Goal: Task Accomplishment & Management: Manage account settings

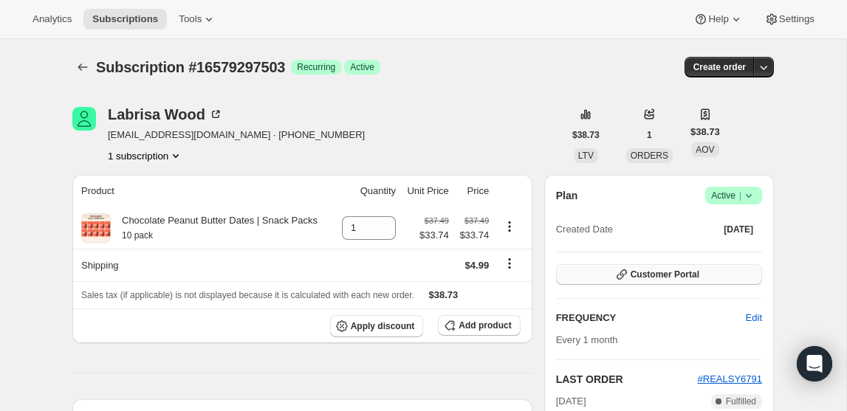
click at [665, 274] on span "Customer Portal" at bounding box center [664, 275] width 69 height 12
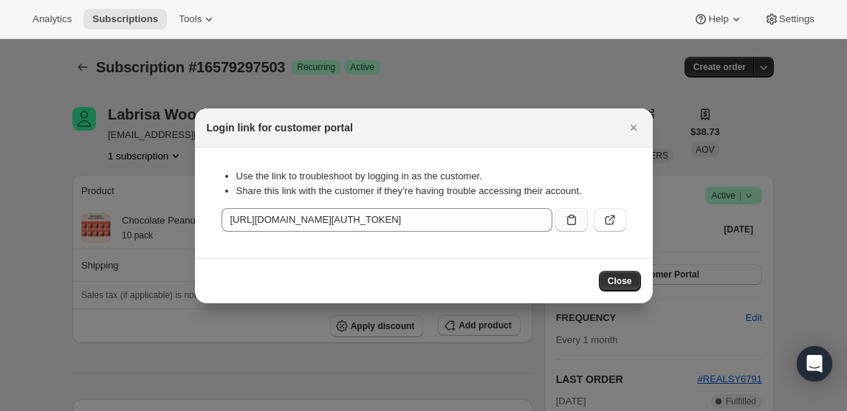
click at [565, 213] on icon ":rc0:" at bounding box center [571, 220] width 15 height 15
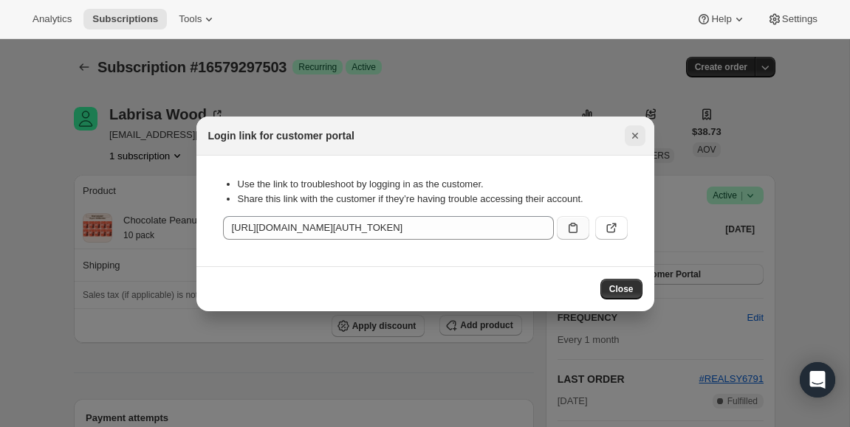
click at [641, 135] on button "Close" at bounding box center [635, 135] width 21 height 21
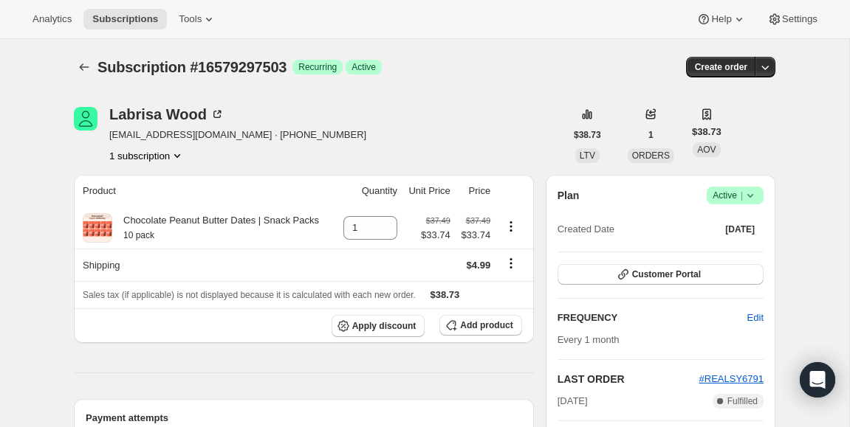
click at [118, 35] on div "Analytics Subscriptions Tools Help Settings" at bounding box center [425, 19] width 850 height 39
click at [117, 27] on button "Subscriptions" at bounding box center [124, 19] width 83 height 21
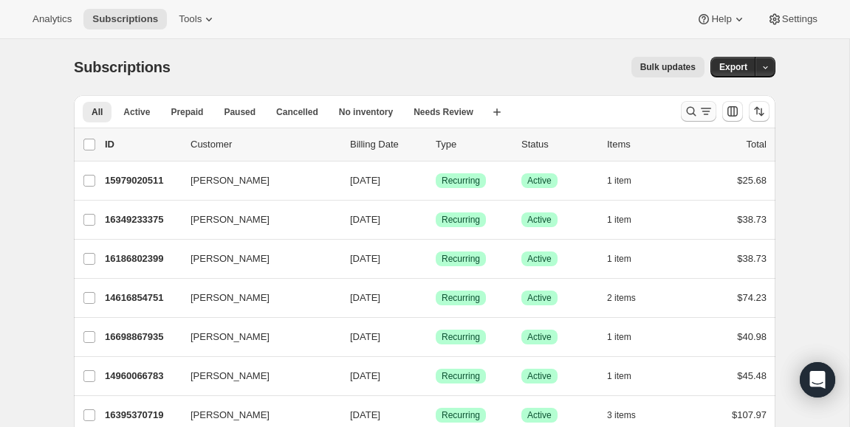
click at [688, 112] on icon "Search and filter results" at bounding box center [691, 111] width 15 height 15
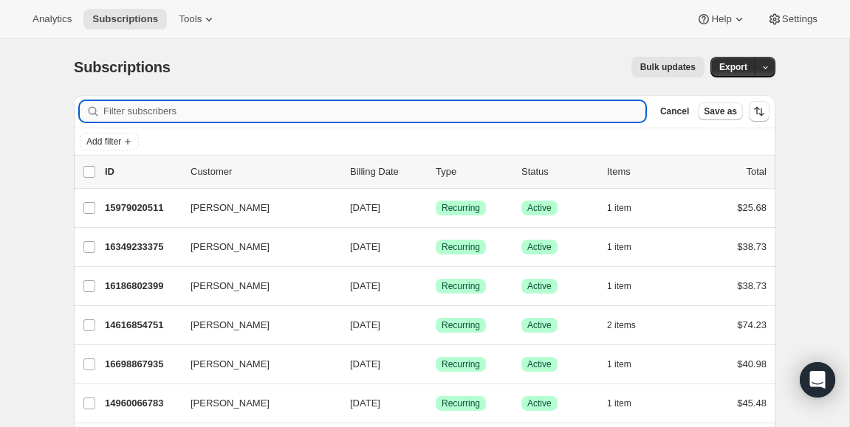
type input "k"
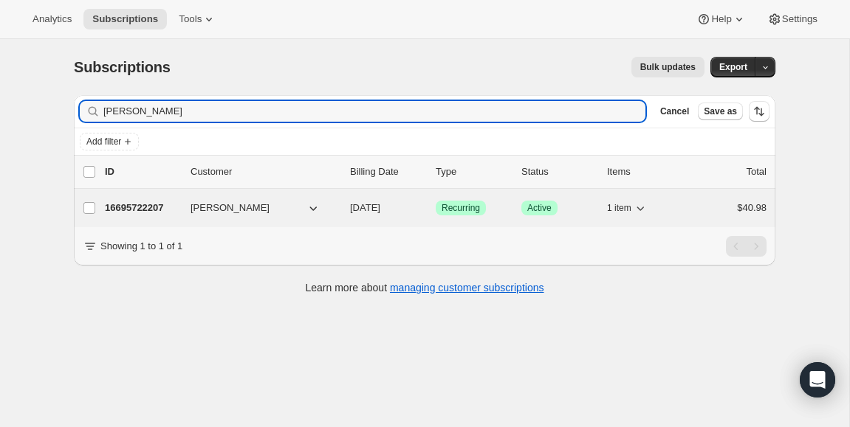
type input "[PERSON_NAME]"
click at [195, 205] on span "[PERSON_NAME]" at bounding box center [229, 208] width 79 height 15
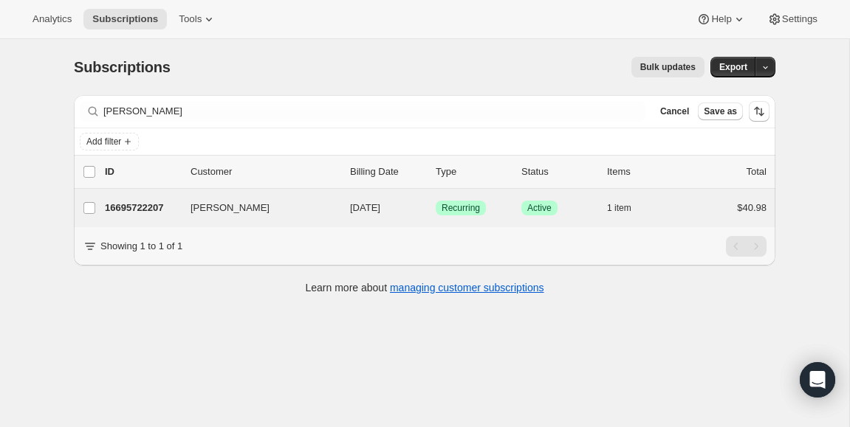
click at [156, 196] on div "[PERSON_NAME] 16695722207 [PERSON_NAME] [DATE] Success Recurring Success Active…" at bounding box center [424, 208] width 701 height 38
click at [171, 208] on p "16695722207" at bounding box center [142, 208] width 74 height 15
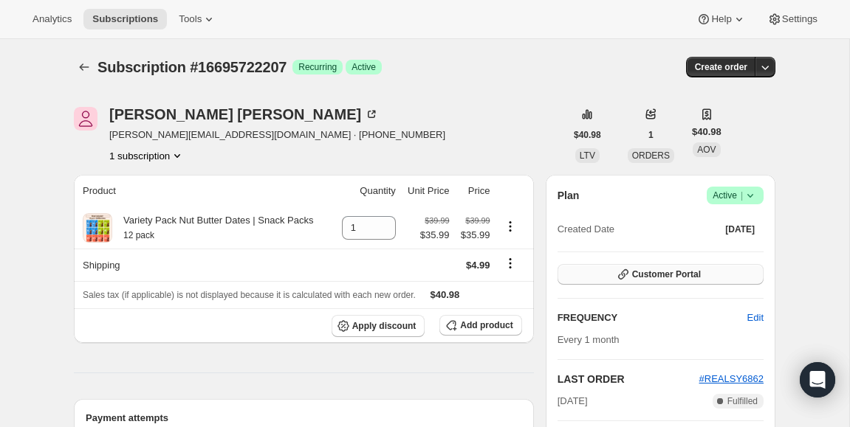
click at [665, 278] on span "Customer Portal" at bounding box center [666, 275] width 69 height 12
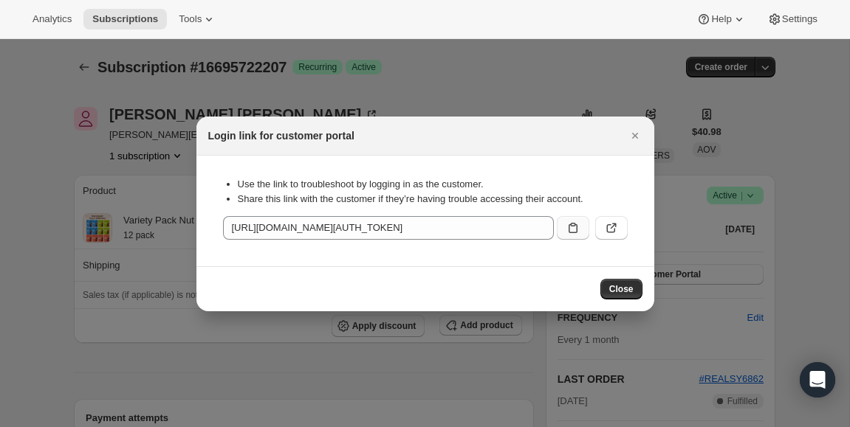
click at [569, 233] on icon ":rpe:" at bounding box center [572, 228] width 9 height 10
